Goal: Task Accomplishment & Management: Complete application form

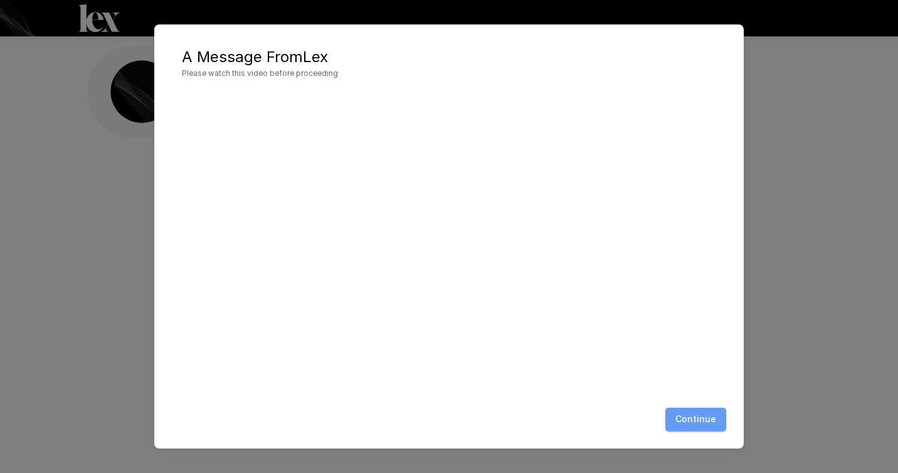
click at [713, 415] on button "Continue" at bounding box center [696, 419] width 61 height 23
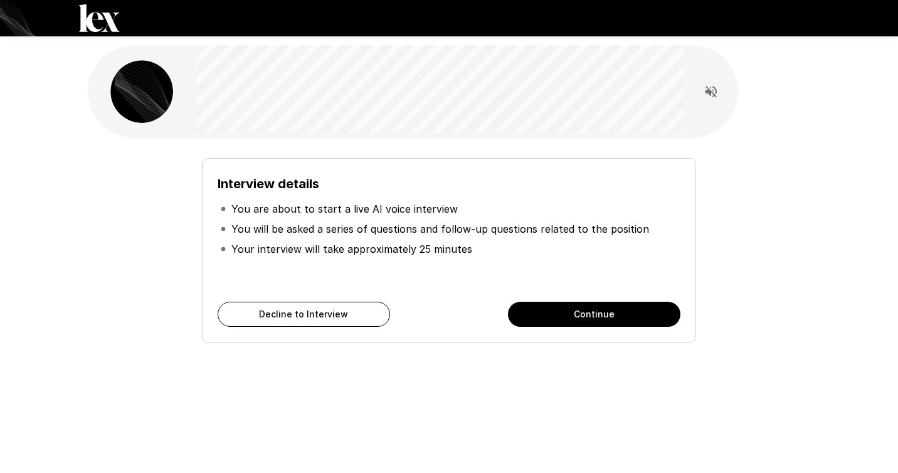
click at [576, 322] on button "Continue" at bounding box center [594, 314] width 172 height 25
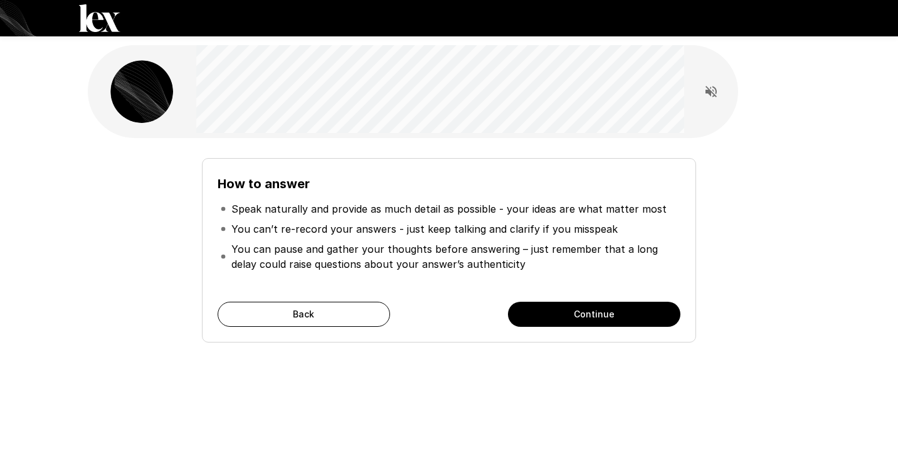
click at [576, 322] on button "Continue" at bounding box center [594, 314] width 172 height 25
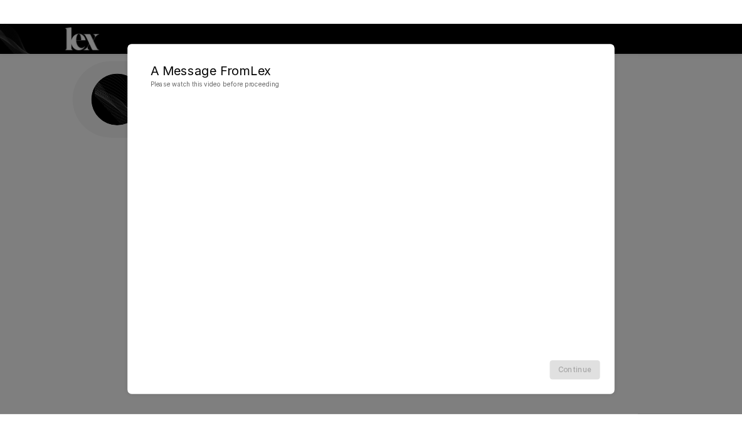
scroll to position [1, 0]
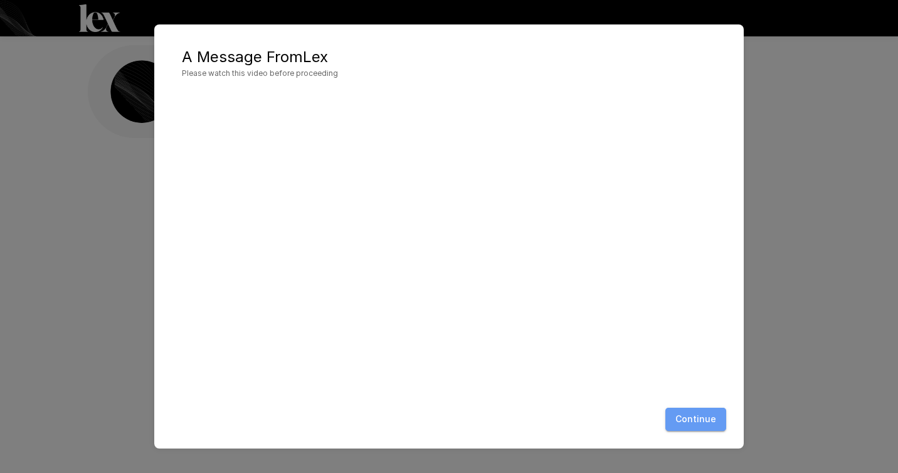
click at [700, 418] on button "Continue" at bounding box center [696, 419] width 61 height 23
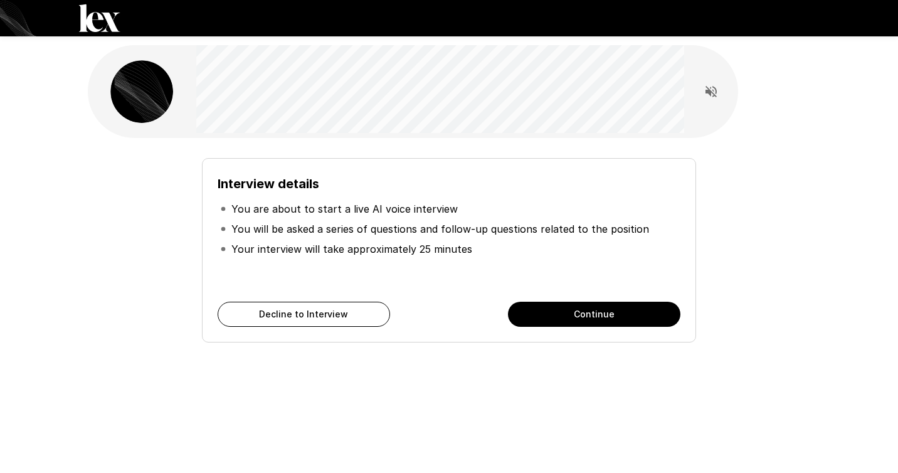
click at [585, 316] on button "Continue" at bounding box center [594, 314] width 172 height 25
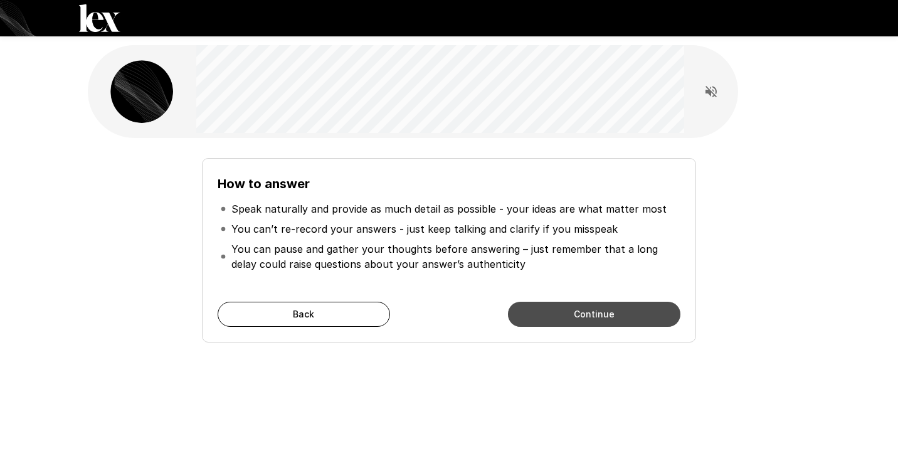
click at [585, 316] on button "Continue" at bounding box center [594, 314] width 172 height 25
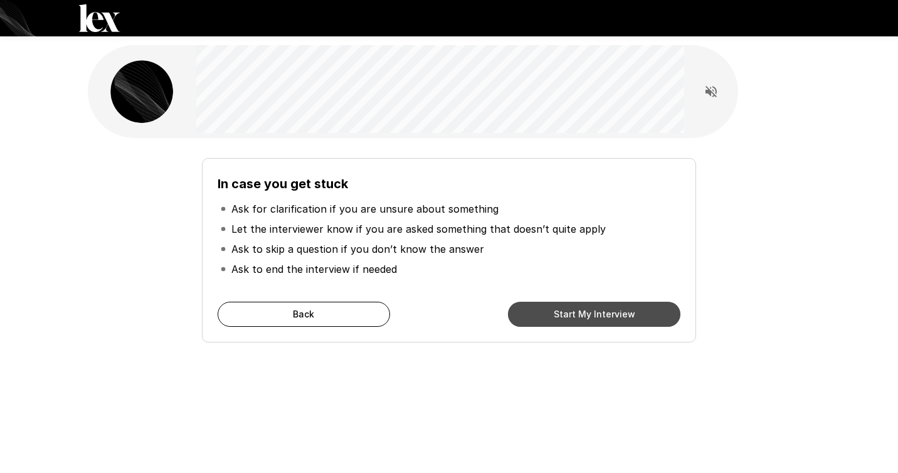
click at [585, 316] on button "Start My Interview" at bounding box center [594, 314] width 172 height 25
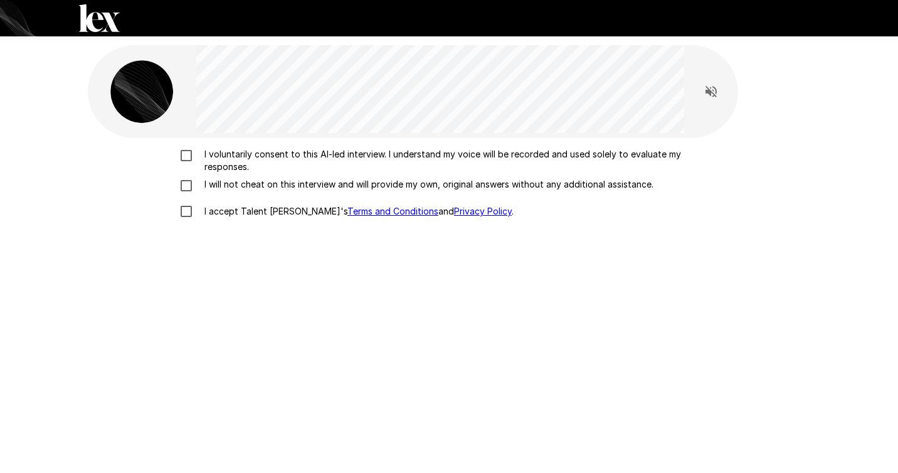
click at [234, 149] on p "I voluntarily consent to this AI-led interview. I understand my voice will be r…" at bounding box center [462, 160] width 526 height 25
click at [225, 185] on p "I will not cheat on this interview and will provide my own, original answers wi…" at bounding box center [426, 184] width 454 height 13
click at [233, 210] on p "I accept Talent Llama's Terms and Conditions and Privacy Policy ." at bounding box center [356, 211] width 314 height 13
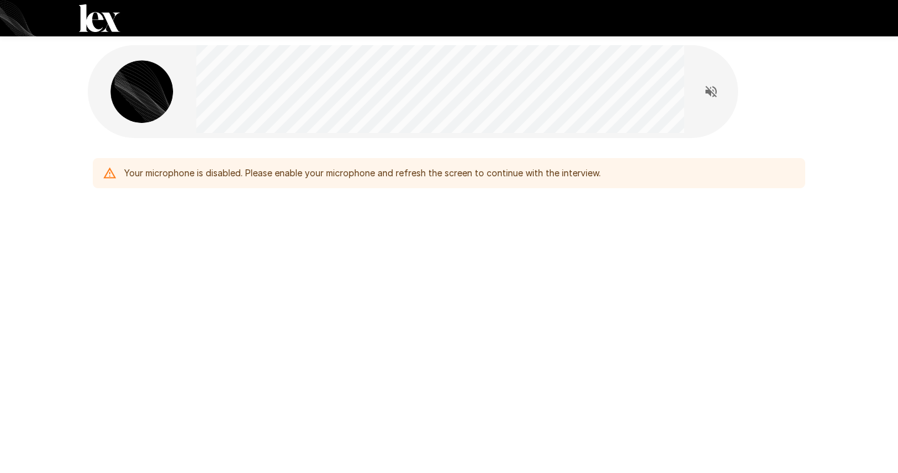
click at [412, 173] on div "Your microphone is disabled. Please enable your microphone and refresh the scre…" at bounding box center [362, 173] width 477 height 23
click at [705, 92] on icon "Read questions aloud" at bounding box center [711, 91] width 15 height 15
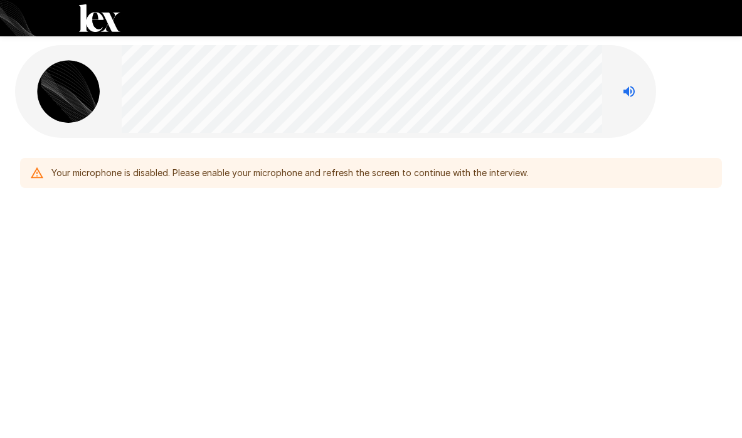
click at [429, 179] on div "Your microphone is disabled. Please enable your microphone and refresh the scre…" at bounding box center [289, 173] width 477 height 23
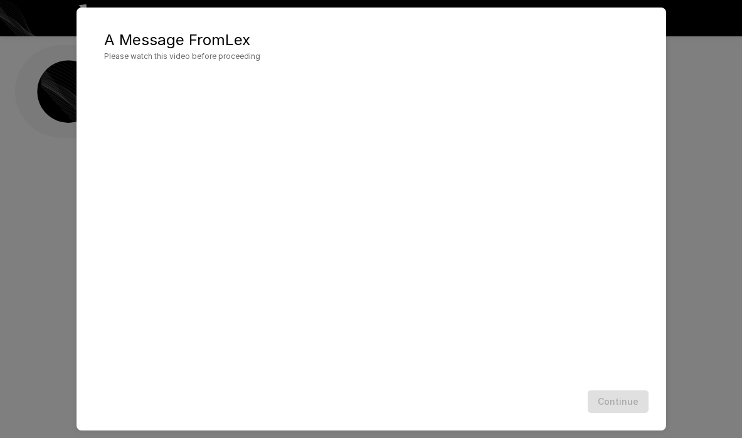
scroll to position [1, 0]
click at [608, 403] on button "Continue" at bounding box center [618, 402] width 61 height 23
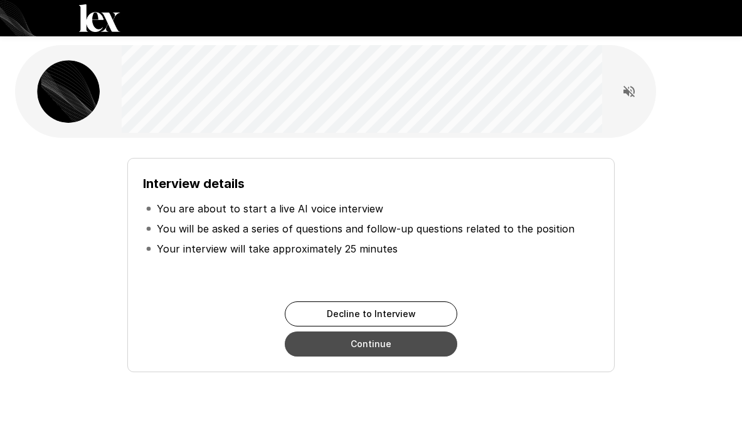
click at [387, 343] on button "Continue" at bounding box center [371, 344] width 172 height 25
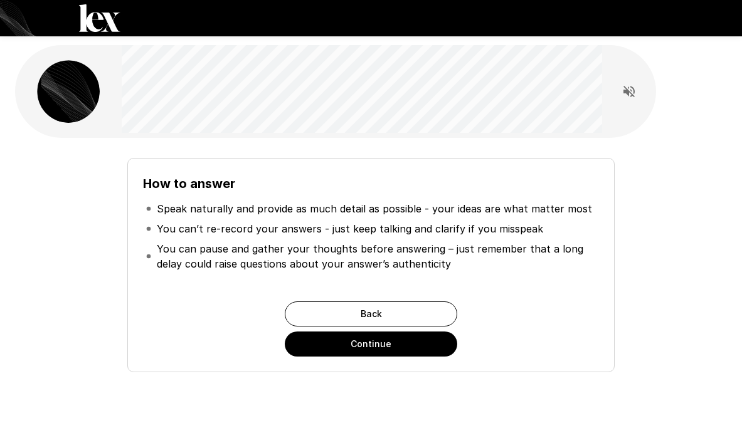
click at [389, 338] on button "Continue" at bounding box center [371, 344] width 172 height 25
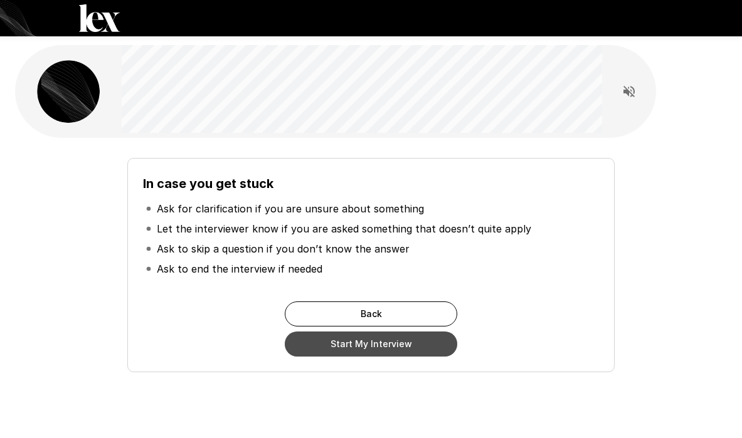
click at [389, 342] on button "Start My Interview" at bounding box center [371, 344] width 172 height 25
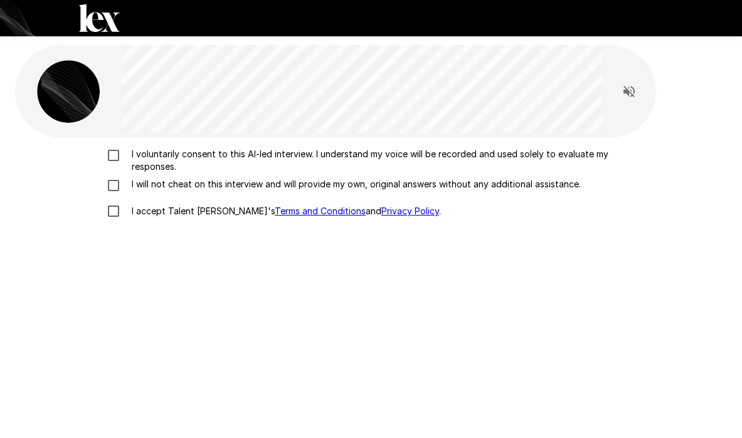
click at [176, 161] on p "I voluntarily consent to this AI-led interview. I understand my voice will be r…" at bounding box center [384, 160] width 515 height 25
click at [172, 180] on p "I will not cheat on this interview and will provide my own, original answers wi…" at bounding box center [354, 184] width 454 height 13
click at [169, 204] on label "I accept Talent Llama's Terms and Conditions and Privacy Policy ." at bounding box center [370, 211] width 541 height 26
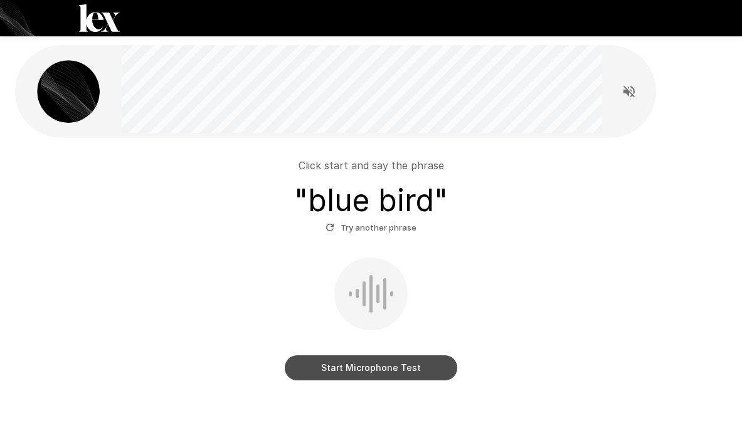
click at [391, 369] on button "Start Microphone Test" at bounding box center [371, 368] width 172 height 25
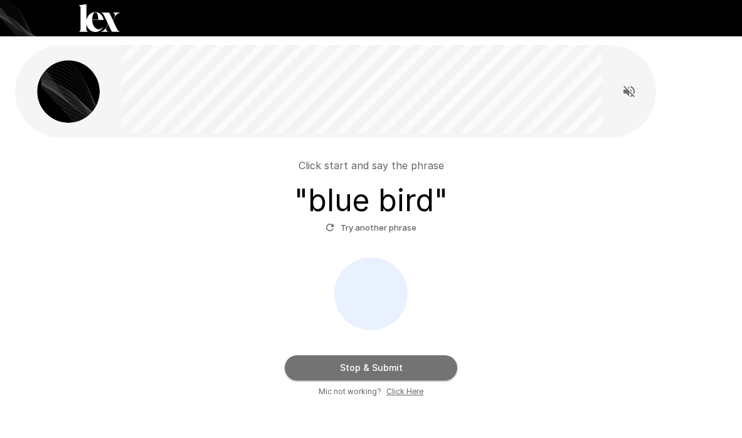
click at [395, 363] on button "Stop & Submit" at bounding box center [371, 368] width 172 height 25
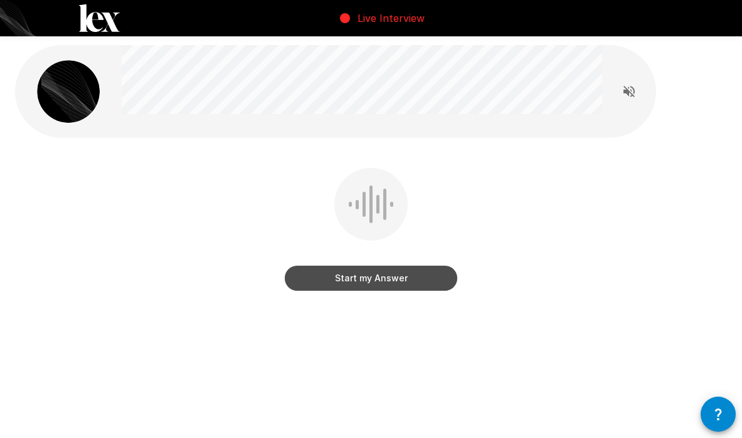
click at [390, 276] on button "Start my Answer" at bounding box center [371, 278] width 172 height 25
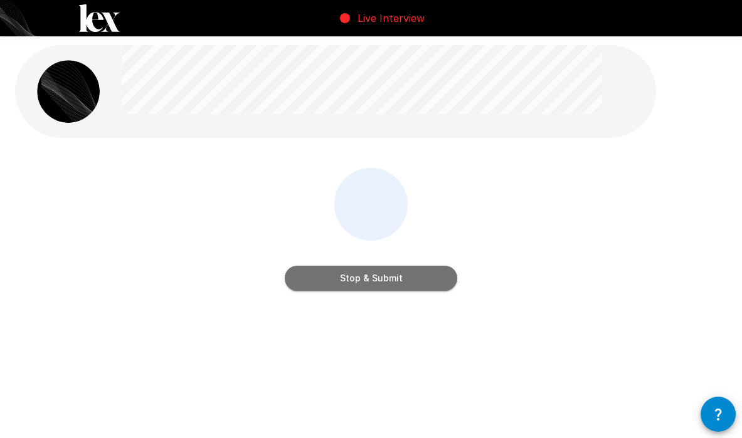
click at [390, 276] on button "Stop & Submit" at bounding box center [371, 278] width 172 height 25
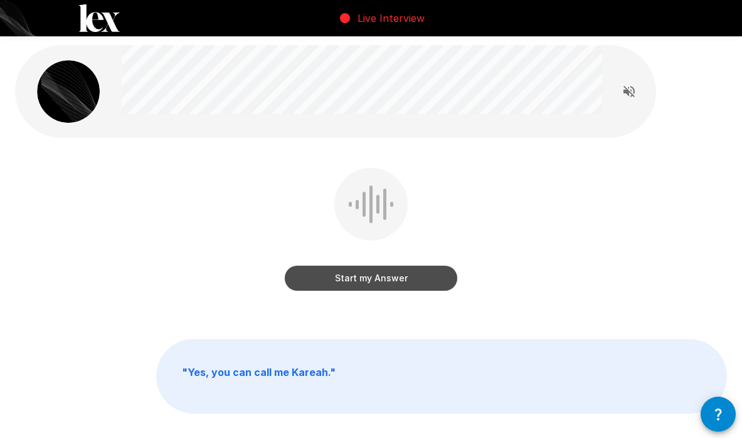
click at [390, 276] on button "Start my Answer" at bounding box center [371, 278] width 172 height 25
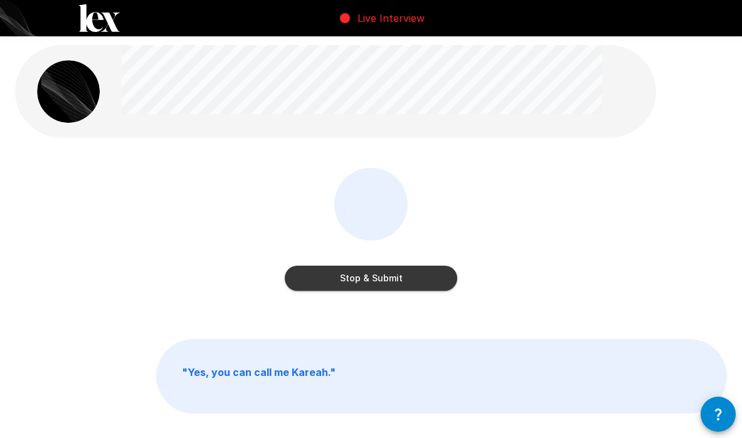
click at [394, 277] on button "Stop & Submit" at bounding box center [371, 278] width 172 height 25
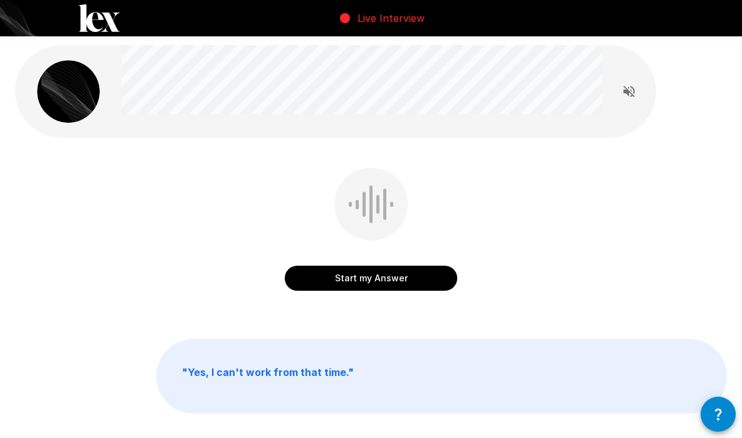
click at [326, 362] on p "" Yes, I can't work from that time. "" at bounding box center [442, 376] width 570 height 73
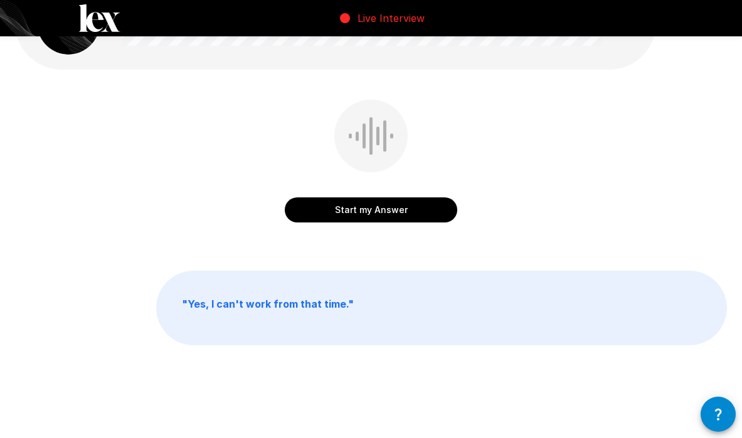
scroll to position [76, 0]
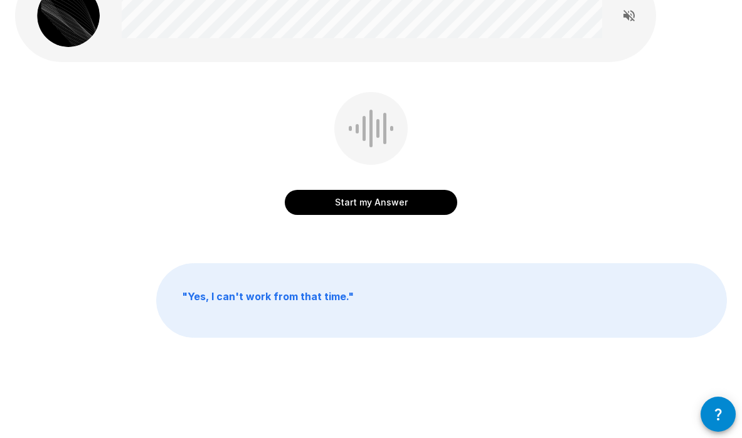
click at [458, 262] on div "Start my Answer " Yes, I can't work from that time. "" at bounding box center [371, 181] width 742 height 514
click at [718, 407] on icon "button" at bounding box center [718, 414] width 15 height 15
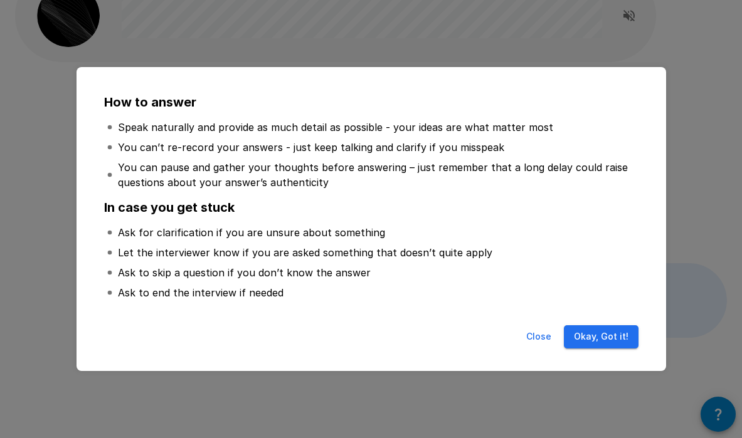
click at [542, 332] on button "Close" at bounding box center [539, 337] width 40 height 23
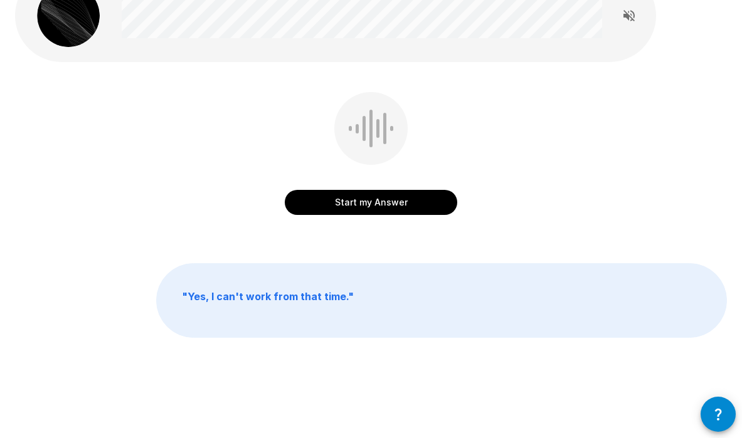
click at [355, 294] on p "" Yes, I can't work from that time. "" at bounding box center [442, 300] width 570 height 73
click at [310, 293] on b "" Yes, I can't work from that time. "" at bounding box center [268, 296] width 172 height 13
click at [280, 290] on p "" Yes, I can't work from that time. "" at bounding box center [442, 300] width 570 height 73
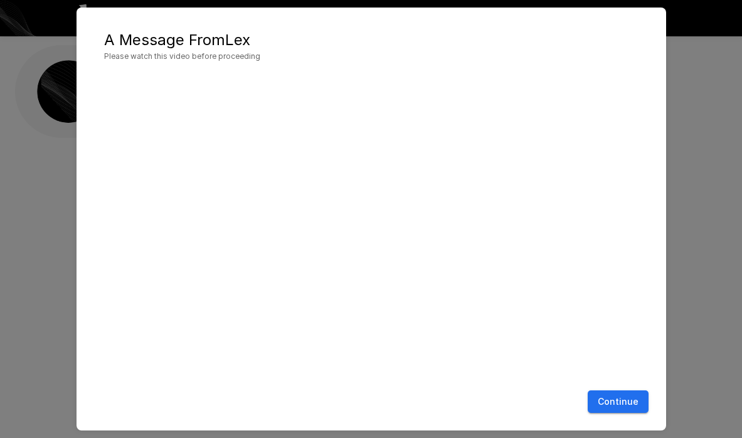
click at [624, 398] on button "Continue" at bounding box center [618, 402] width 61 height 23
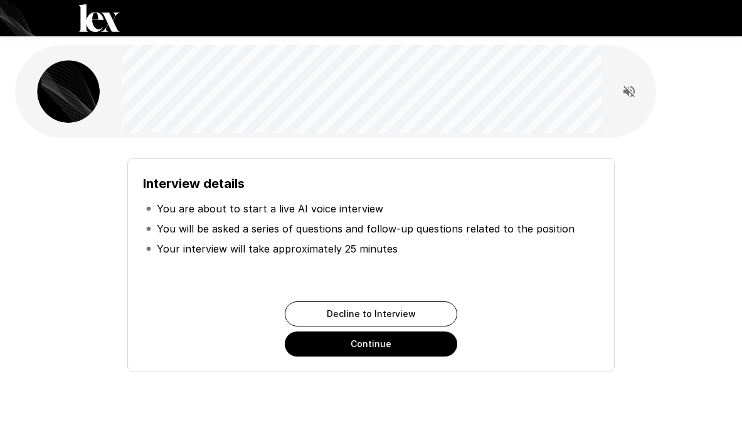
click at [373, 337] on button "Continue" at bounding box center [371, 344] width 172 height 25
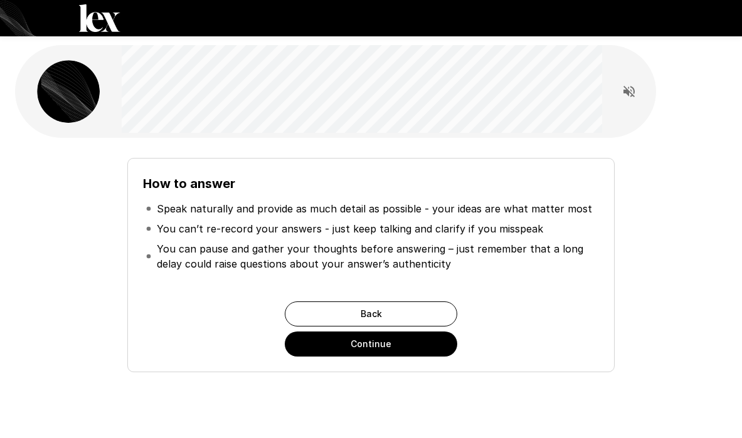
click at [373, 337] on button "Continue" at bounding box center [371, 344] width 172 height 25
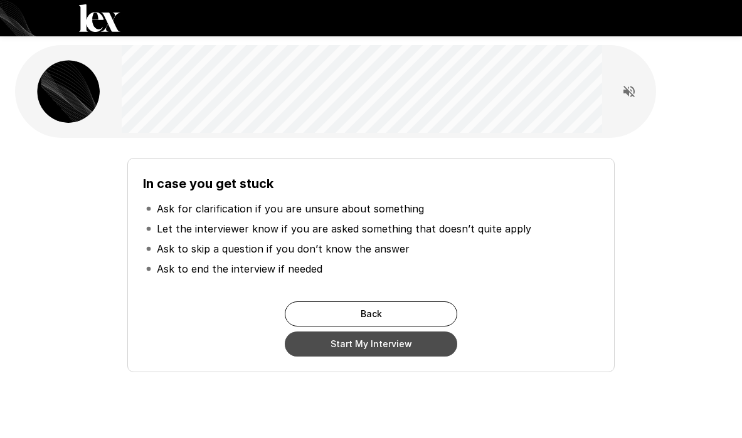
click at [373, 337] on button "Start My Interview" at bounding box center [371, 344] width 172 height 25
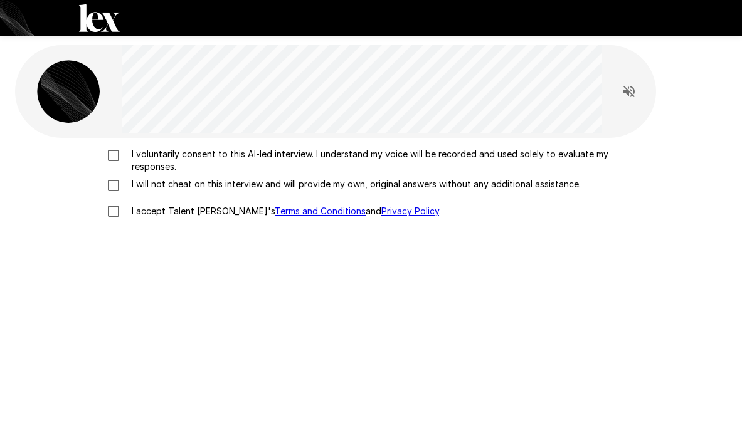
click at [141, 157] on p "I voluntarily consent to this AI-led interview. I understand my voice will be r…" at bounding box center [384, 160] width 515 height 25
click at [139, 184] on p "I will not cheat on this interview and will provide my own, original answers wi…" at bounding box center [354, 184] width 454 height 13
click at [144, 208] on p "I accept Talent Llama's Terms and Conditions and Privacy Policy ." at bounding box center [284, 211] width 314 height 13
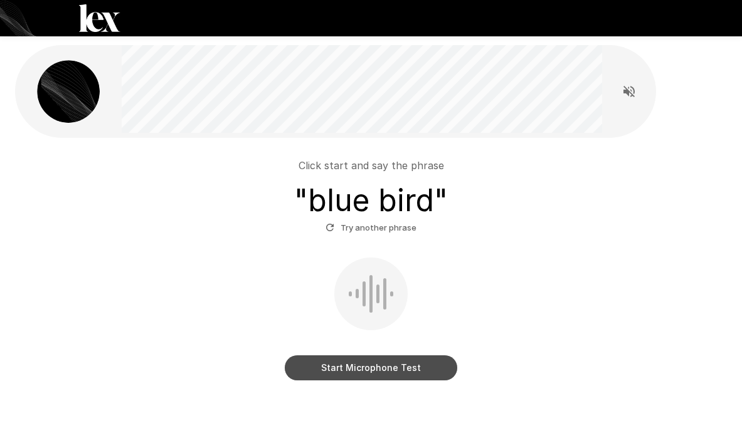
click at [408, 364] on button "Start Microphone Test" at bounding box center [371, 368] width 172 height 25
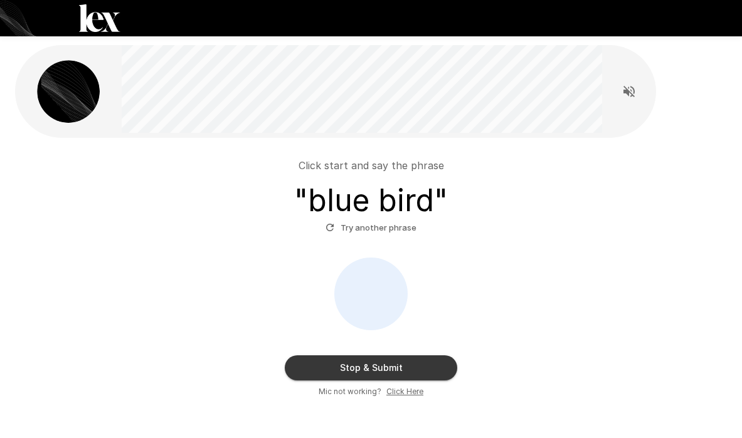
click at [388, 363] on button "Stop & Submit" at bounding box center [371, 368] width 172 height 25
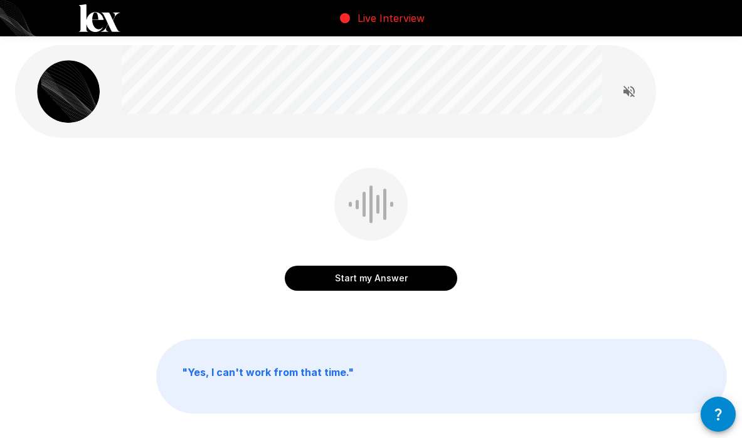
click at [348, 280] on button "Start my Answer" at bounding box center [371, 278] width 172 height 25
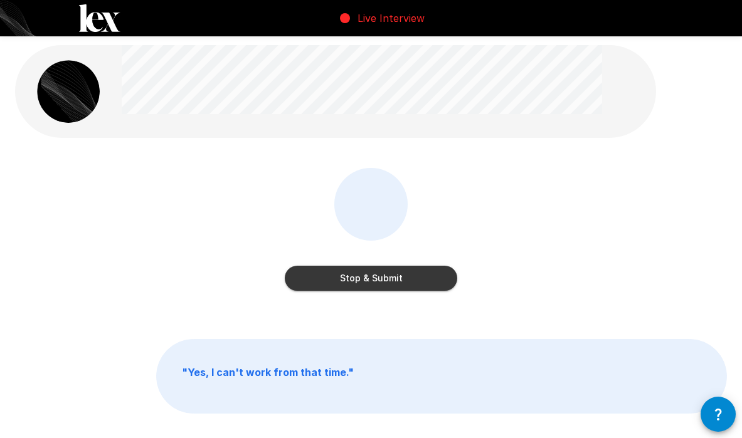
click at [363, 277] on button "Stop & Submit" at bounding box center [371, 278] width 172 height 25
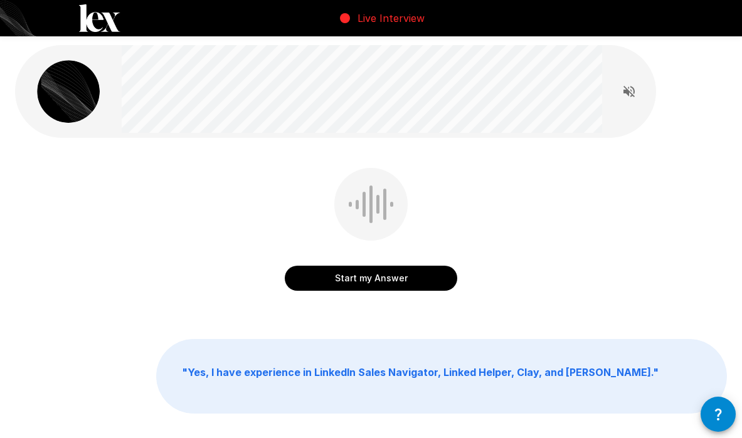
click at [363, 277] on button "Start my Answer" at bounding box center [371, 278] width 172 height 25
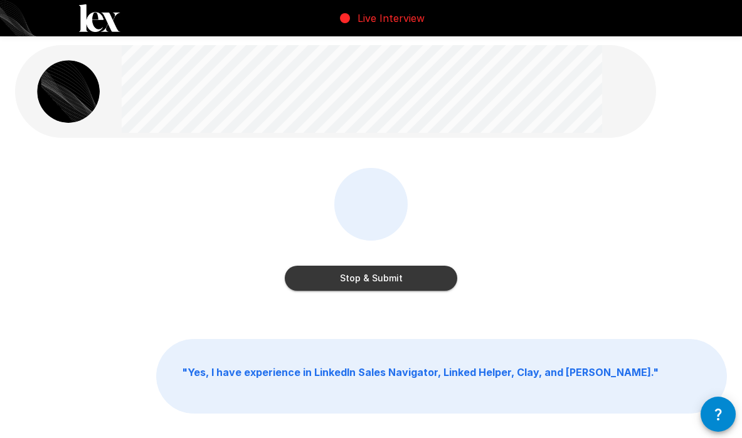
click at [363, 277] on button "Stop & Submit" at bounding box center [371, 278] width 172 height 25
